Goal: Check status: Check status

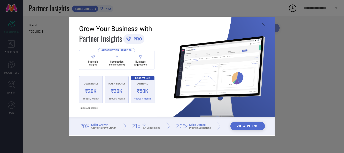
type input "All"
click at [263, 24] on icon at bounding box center [263, 24] width 3 height 3
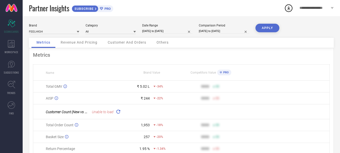
click at [173, 31] on input "17-08-2025 to 16-09-2025" at bounding box center [167, 30] width 50 height 5
select select "7"
select select "2025"
select select "8"
select select "2025"
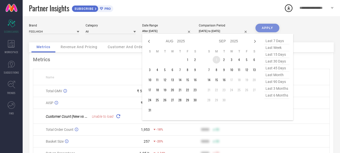
click at [216, 57] on td "1" at bounding box center [217, 60] width 8 height 8
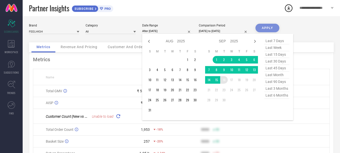
type input "01-09-2025 to 16-09-2025"
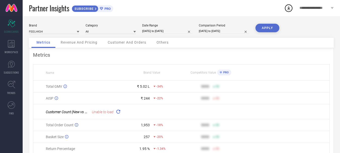
click at [267, 29] on button "APPLY" at bounding box center [268, 28] width 24 height 9
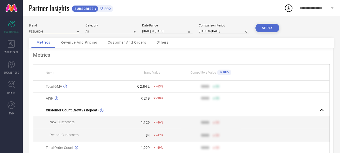
click at [53, 32] on input at bounding box center [54, 31] width 50 height 5
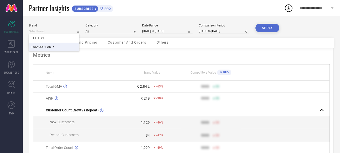
click at [52, 45] on span "LAKYOU BEAUTY" at bounding box center [42, 47] width 23 height 4
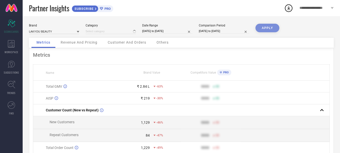
type input "All"
click at [264, 25] on button "APPLY" at bounding box center [268, 28] width 24 height 9
click at [54, 32] on input at bounding box center [54, 31] width 50 height 5
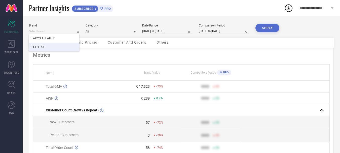
click at [48, 46] on div "FEELHIGH" at bounding box center [54, 47] width 50 height 9
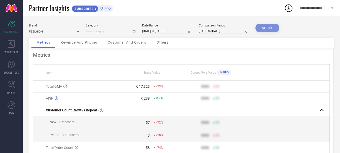
type input "All"
